Goal: Information Seeking & Learning: Understand process/instructions

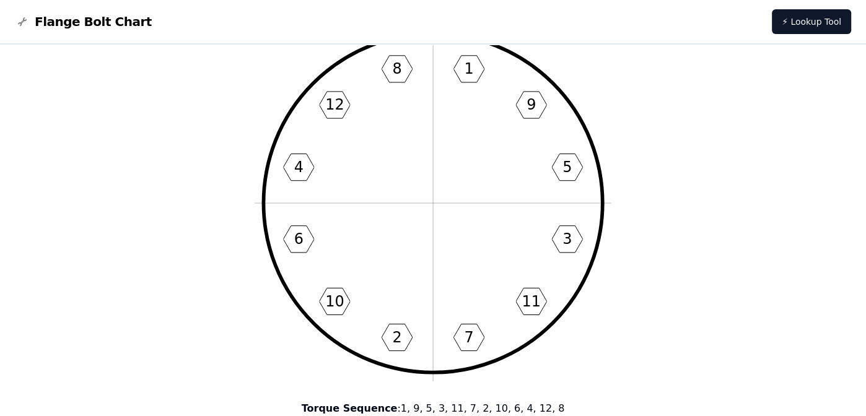
scroll to position [62, 0]
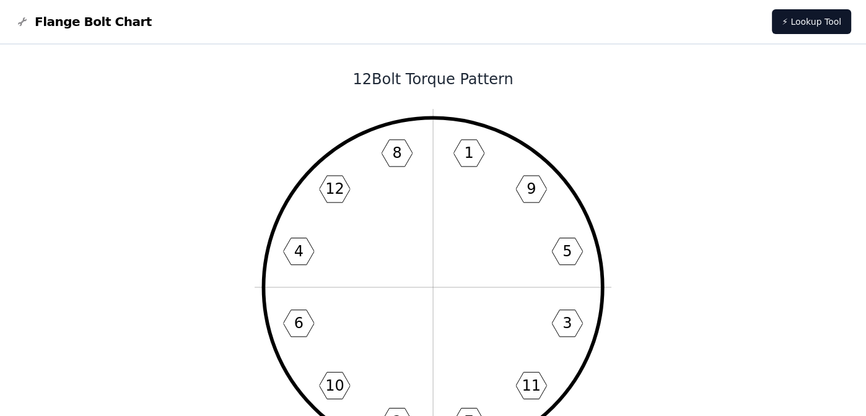
click at [456, 225] on icon "1 9 5 3 11 7 2 10 6 4 12 8" at bounding box center [433, 287] width 357 height 357
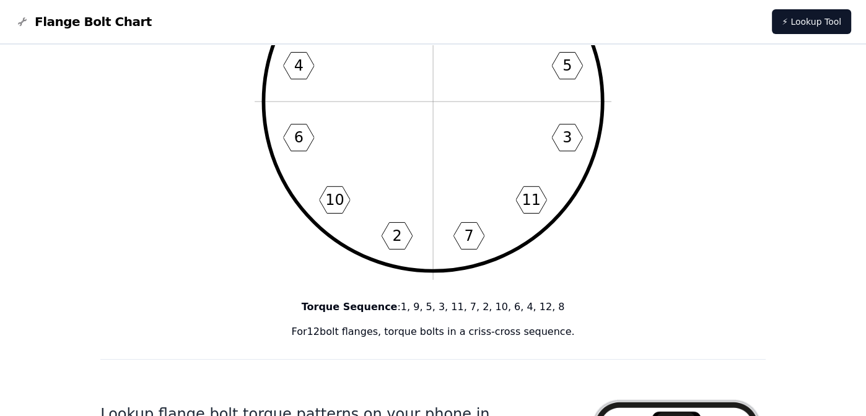
scroll to position [124, 0]
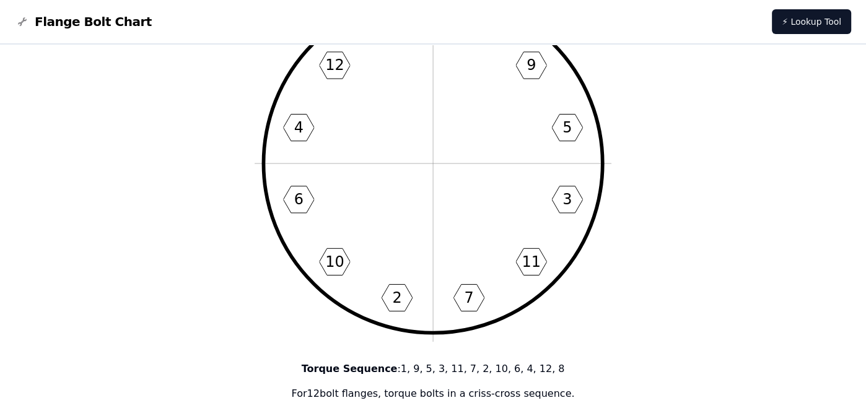
drag, startPoint x: 603, startPoint y: 398, endPoint x: 416, endPoint y: 122, distance: 333.1
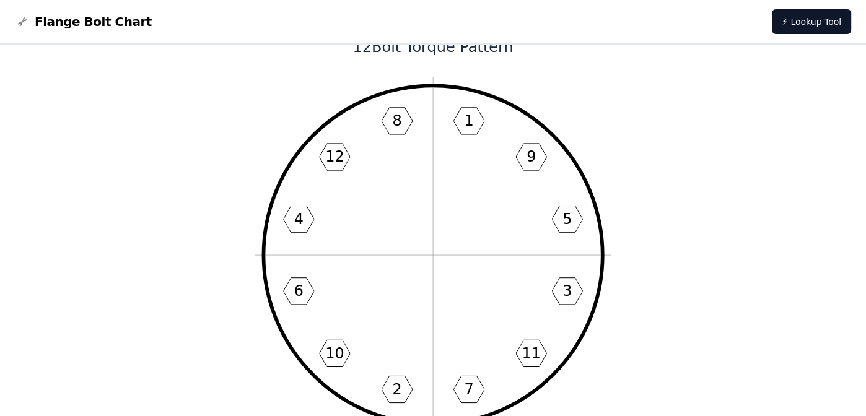
scroll to position [0, 0]
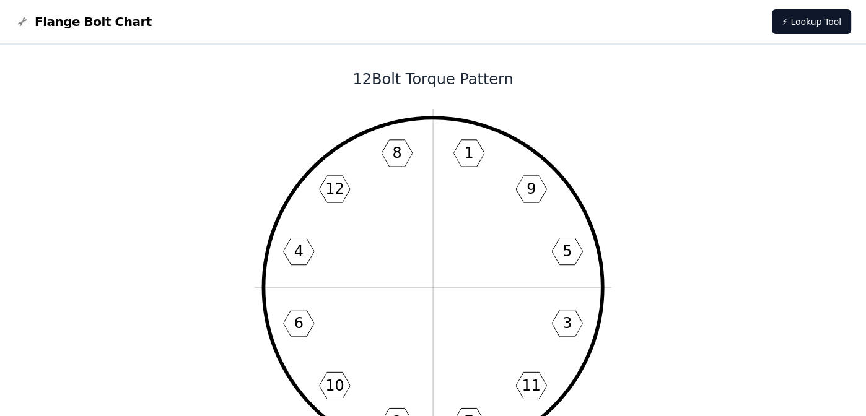
drag, startPoint x: 668, startPoint y: 255, endPoint x: 613, endPoint y: 240, distance: 57.9
